Goal: Task Accomplishment & Management: Use online tool/utility

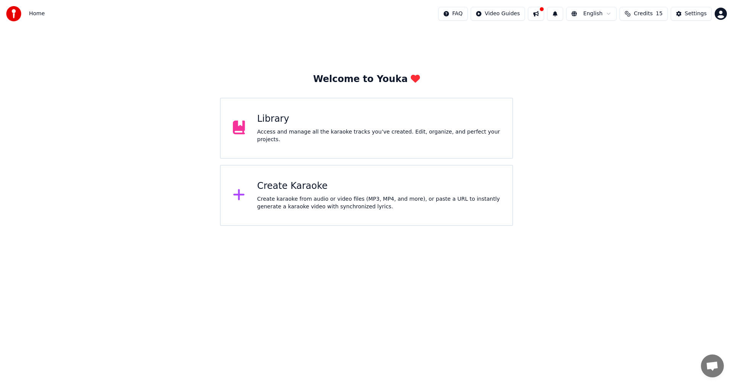
click at [689, 226] on html "Home FAQ Video Guides English Credits 15 Settings Welcome to Youka Library Acce…" at bounding box center [366, 113] width 733 height 226
click at [299, 194] on div "Create Karaoke Create karaoke from audio or video files (MP3, MP4, and more), o…" at bounding box center [378, 195] width 243 height 31
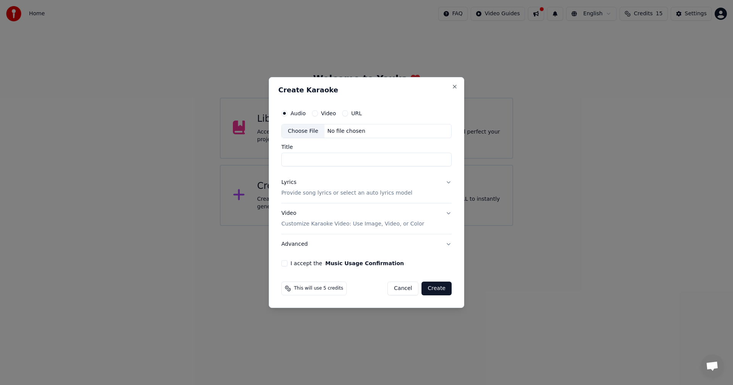
click at [303, 130] on div "Choose File" at bounding box center [303, 131] width 43 height 14
type input "**********"
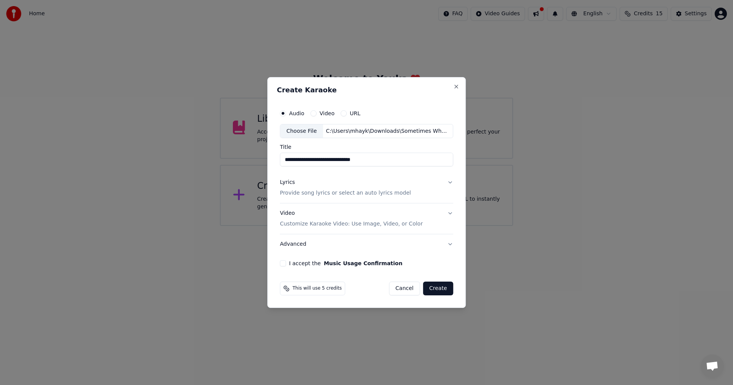
click at [307, 190] on p "Provide song lyrics or select an auto lyrics model" at bounding box center [345, 194] width 131 height 8
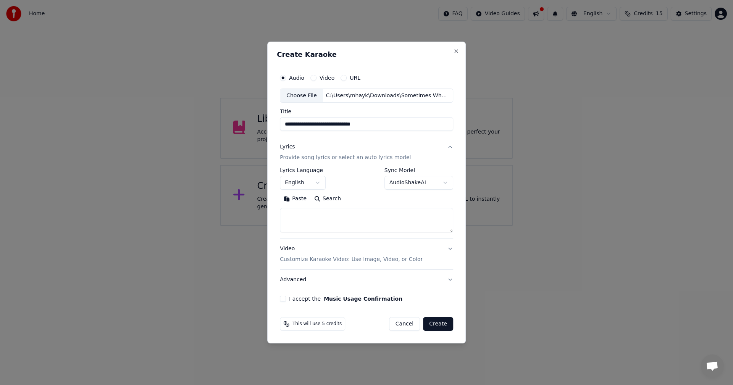
click at [317, 222] on textarea at bounding box center [366, 221] width 173 height 24
paste textarea "**********"
type textarea "**********"
click at [286, 299] on button "I accept the Music Usage Confirmation" at bounding box center [283, 299] width 6 height 6
click at [317, 260] on p "Customize Karaoke Video: Use Image, Video, or Color" at bounding box center [351, 260] width 143 height 8
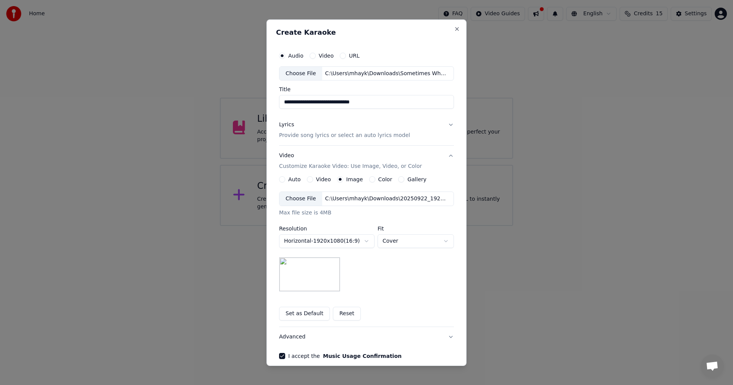
click at [300, 196] on div "Choose File" at bounding box center [301, 199] width 43 height 14
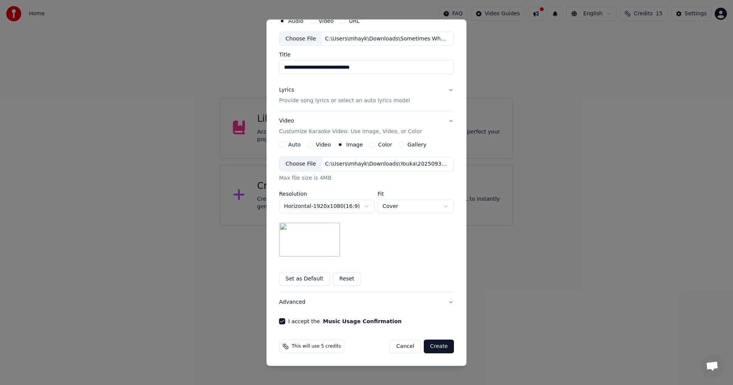
click at [441, 348] on button "Create" at bounding box center [439, 347] width 30 height 14
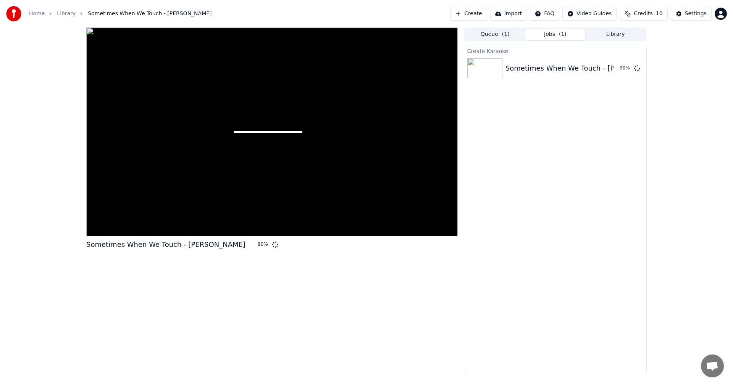
click at [638, 125] on div "Create Karaoke Sometimes When We Touch - [PERSON_NAME] 90 %" at bounding box center [555, 210] width 183 height 328
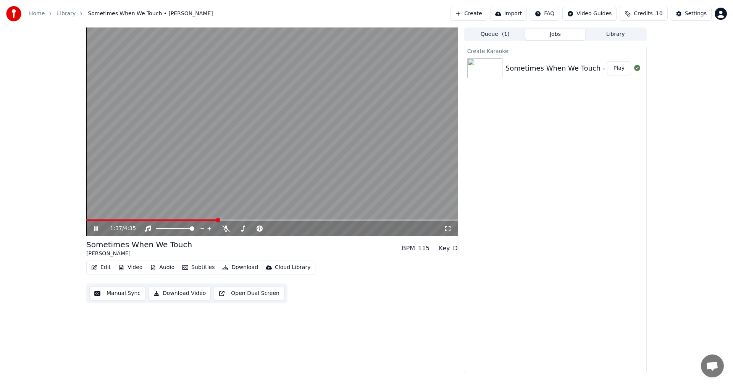
click at [118, 219] on video at bounding box center [272, 131] width 372 height 209
click at [119, 220] on span at bounding box center [102, 221] width 32 height 2
click at [98, 228] on icon at bounding box center [101, 229] width 18 height 6
click at [191, 298] on button "Download Video" at bounding box center [180, 294] width 62 height 14
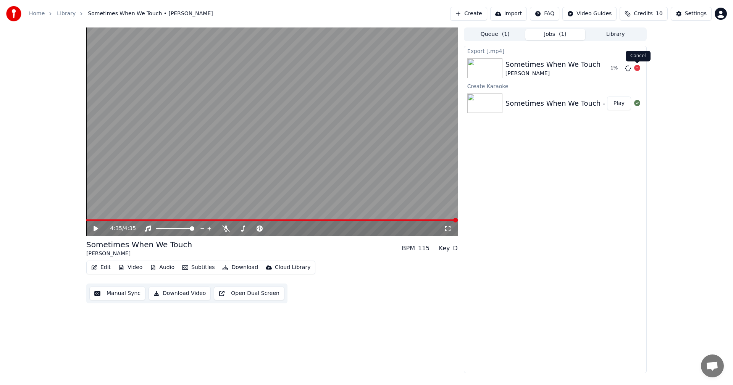
click at [637, 66] on icon at bounding box center [637, 68] width 6 height 6
click at [189, 269] on button "Subtitles" at bounding box center [198, 267] width 39 height 11
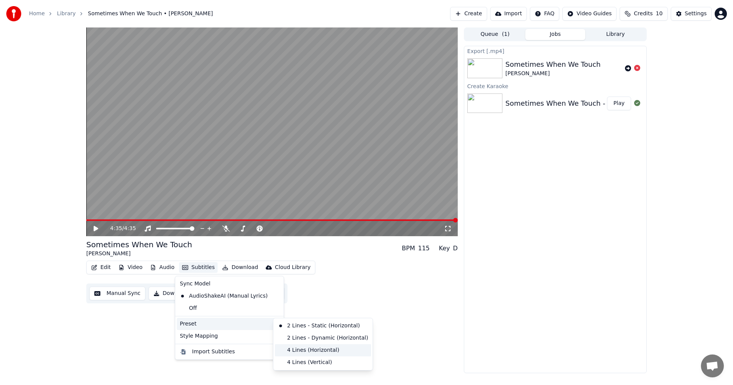
click at [305, 348] on div "4 Lines (Horizontal)" at bounding box center [323, 350] width 96 height 12
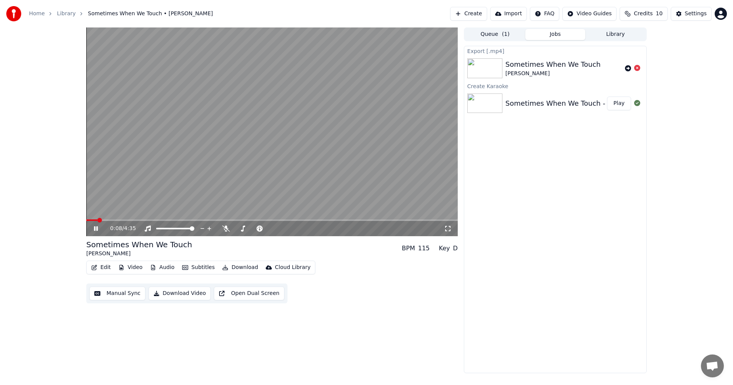
click at [117, 220] on span at bounding box center [272, 221] width 372 height 2
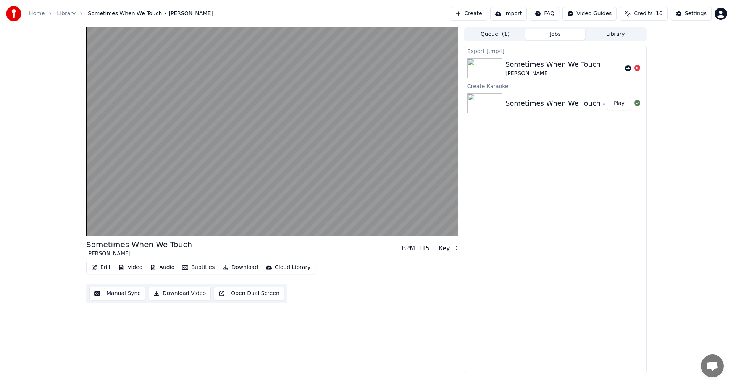
click at [180, 295] on button "Download Video" at bounding box center [180, 294] width 62 height 14
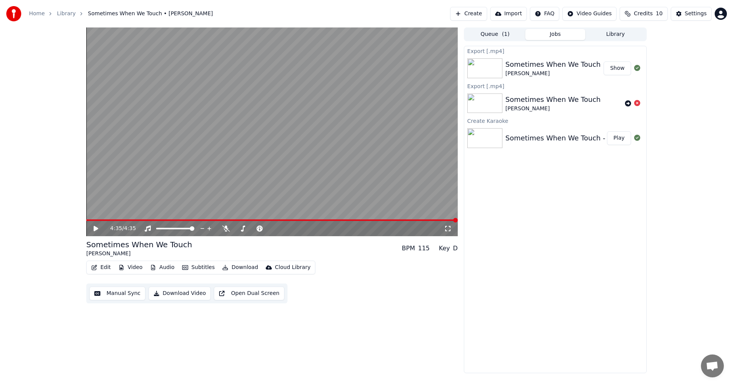
click at [708, 74] on div "4:35 / 4:35 Sometimes When We Touch [PERSON_NAME] BPM 115 Key D Edit Video Audi…" at bounding box center [366, 200] width 733 height 346
